Goal: Information Seeking & Learning: Learn about a topic

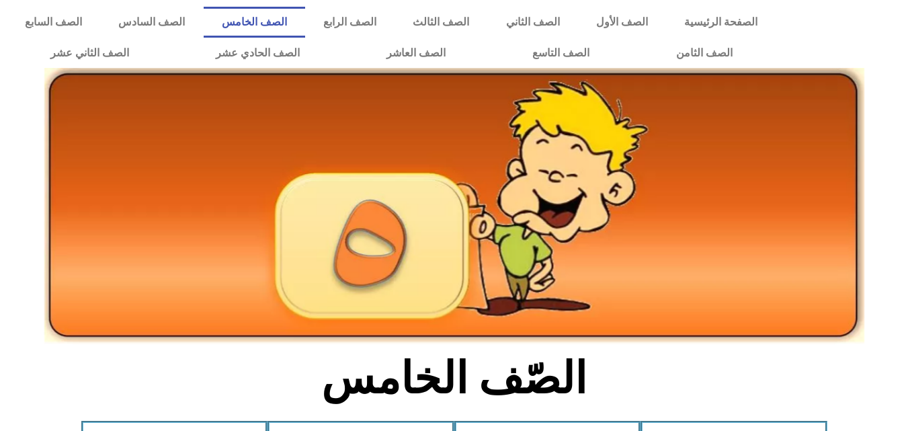
scroll to position [773, 0]
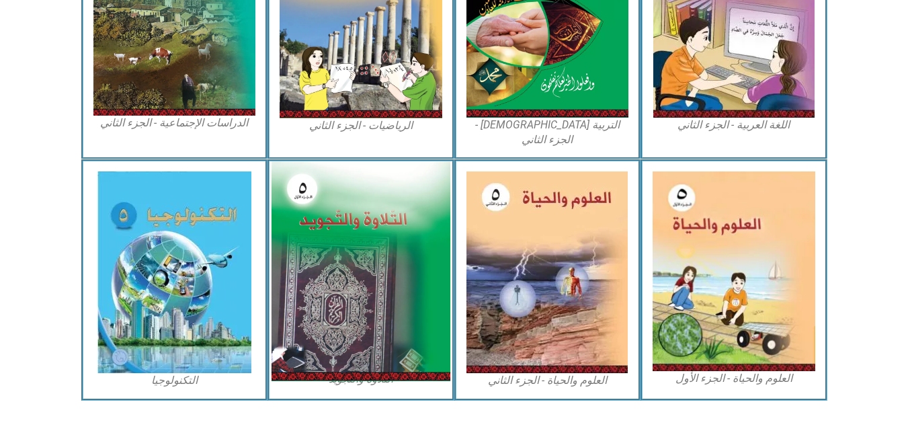
click at [364, 233] on img at bounding box center [360, 271] width 179 height 220
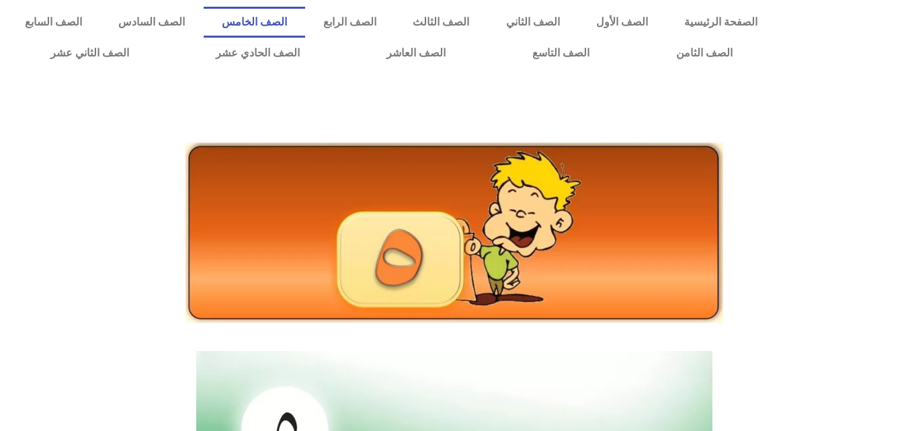
click at [305, 18] on link "الصف الخامس" at bounding box center [254, 22] width 101 height 31
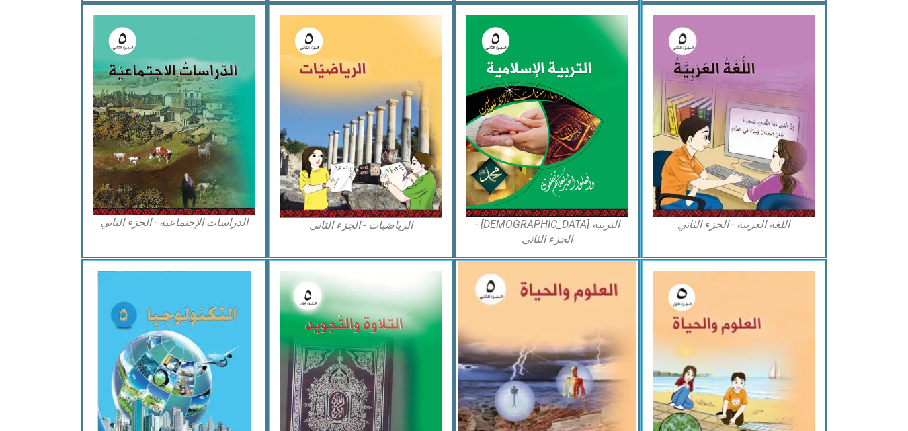
scroll to position [677, 0]
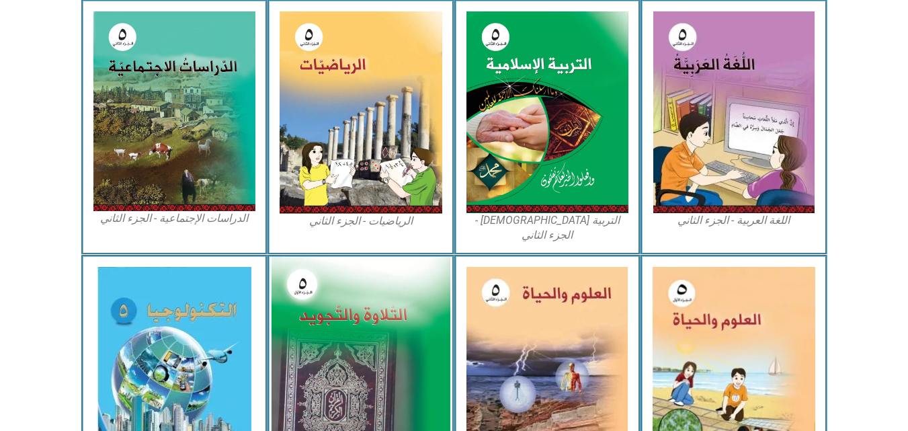
click at [435, 309] on img at bounding box center [360, 367] width 179 height 220
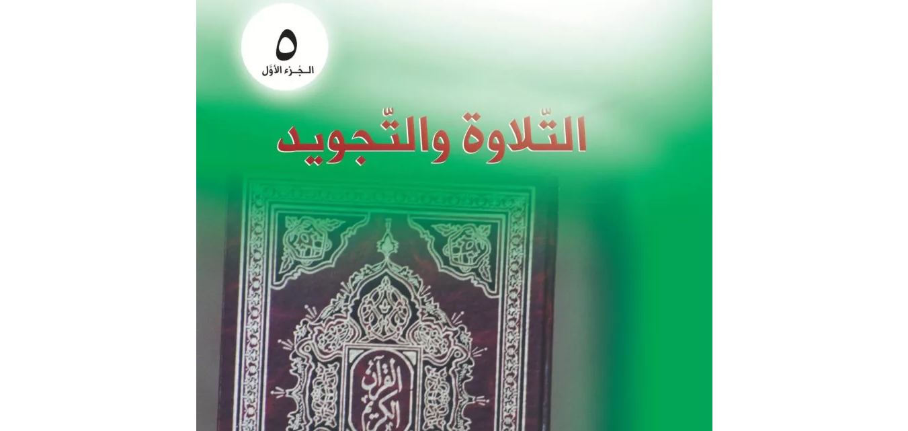
scroll to position [385, 0]
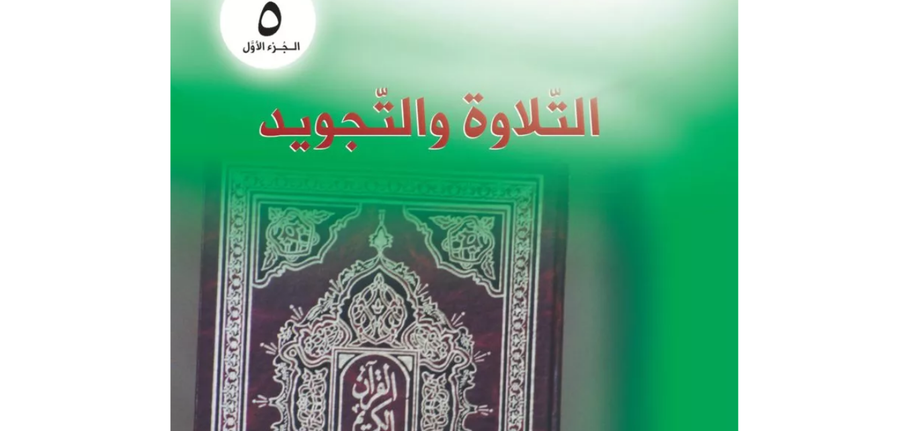
click at [474, 225] on img at bounding box center [454, 282] width 568 height 699
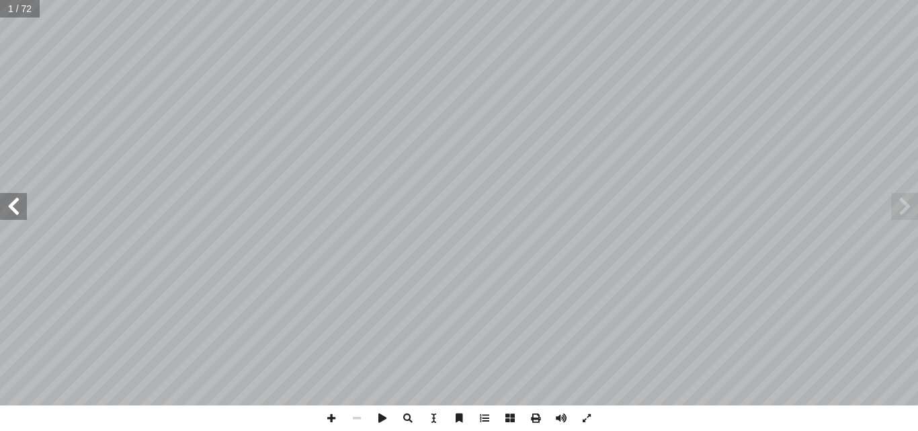
click at [0, 207] on span at bounding box center [13, 206] width 27 height 27
click at [17, 205] on span at bounding box center [13, 206] width 27 height 27
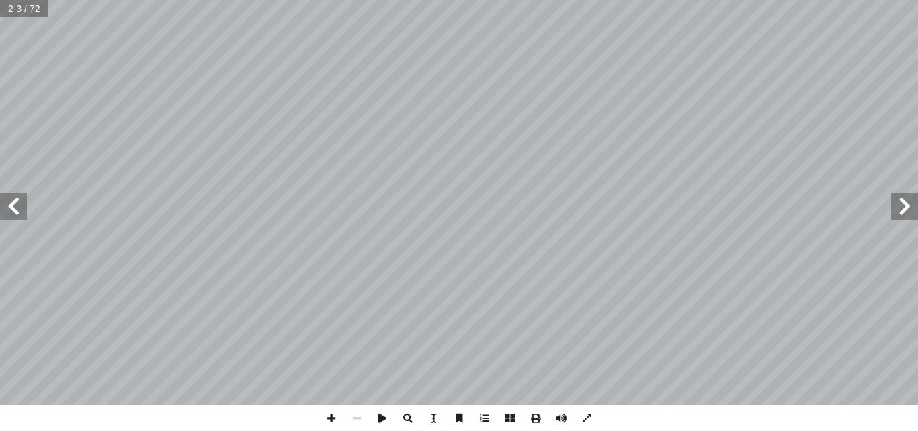
click at [17, 205] on span at bounding box center [13, 206] width 27 height 27
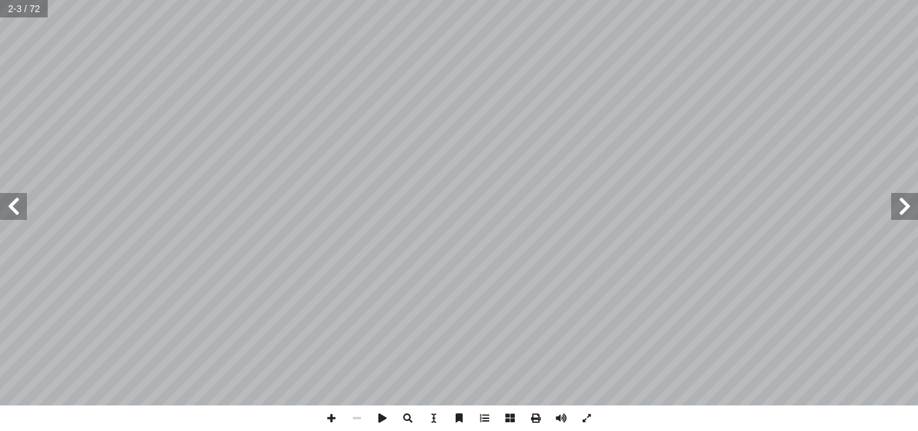
click at [17, 205] on span at bounding box center [13, 206] width 27 height 27
click at [11, 208] on span at bounding box center [13, 206] width 27 height 27
click at [542, 0] on html "الصفحة الرئيسية الصف الأول الصف الثاني الصف الثالث الصف الرابع الصف الخامس الصف…" at bounding box center [459, 61] width 918 height 122
